Goal: Navigation & Orientation: Find specific page/section

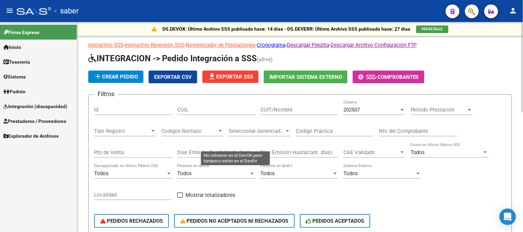
scroll to position [164, 0]
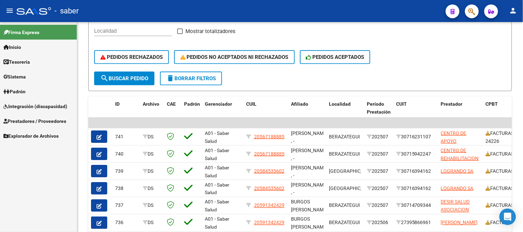
drag, startPoint x: 30, startPoint y: 103, endPoint x: 30, endPoint y: 107, distance: 3.5
click at [30, 104] on span "Integración (discapacidad)" at bounding box center [35, 107] width 64 height 8
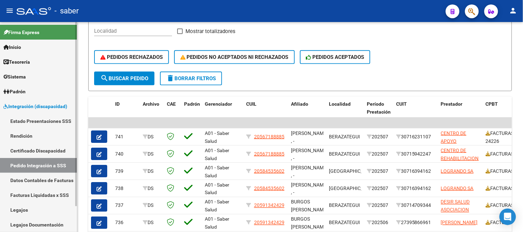
click at [33, 105] on span "Integración (discapacidad)" at bounding box center [35, 107] width 64 height 8
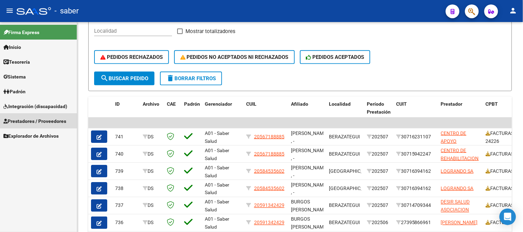
click at [33, 116] on link "Prestadores / Proveedores" at bounding box center [38, 121] width 77 height 15
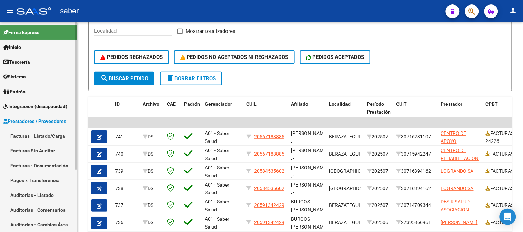
click at [30, 140] on link "Facturas - Listado/Carga" at bounding box center [38, 136] width 77 height 15
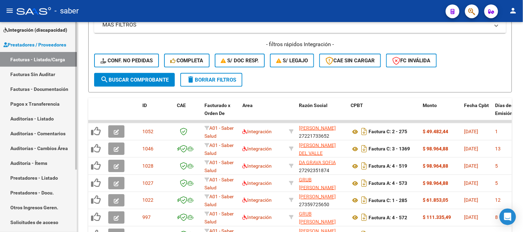
scroll to position [89, 0]
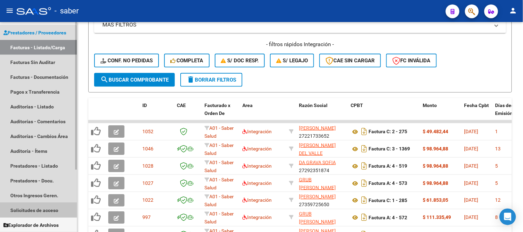
click at [33, 205] on link "Solicitudes de acceso" at bounding box center [38, 210] width 77 height 15
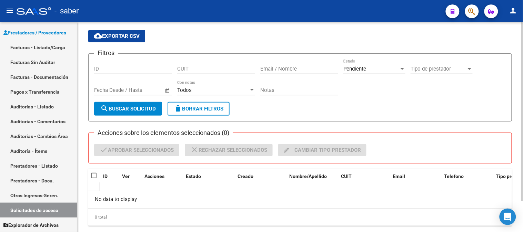
scroll to position [36, 0]
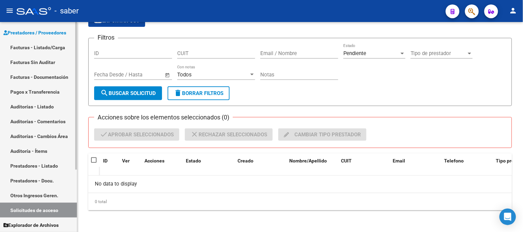
click at [48, 46] on link "Facturas - Listado/Carga" at bounding box center [38, 47] width 77 height 15
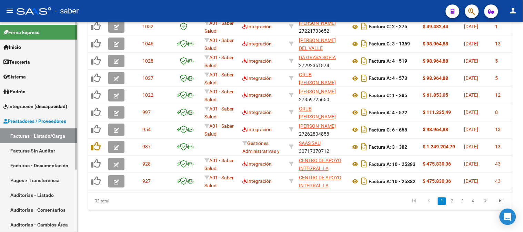
click at [18, 45] on span "Inicio" at bounding box center [12, 47] width 18 height 8
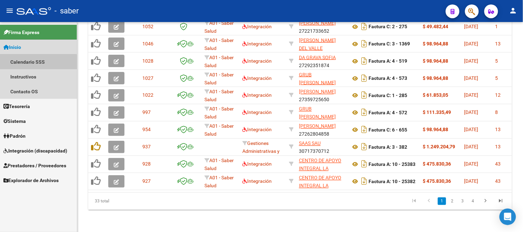
click at [35, 62] on link "Calendario SSS" at bounding box center [38, 61] width 77 height 15
